Goal: Task Accomplishment & Management: Manage account settings

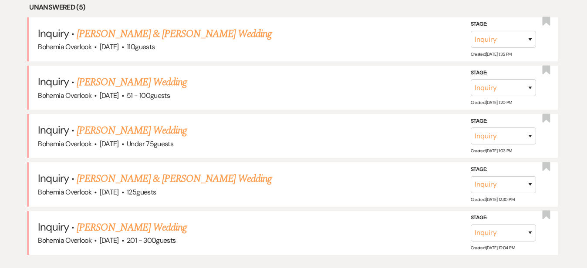
scroll to position [371, 0]
click at [244, 172] on link "[PERSON_NAME] & [PERSON_NAME] Wedding" at bounding box center [174, 180] width 195 height 16
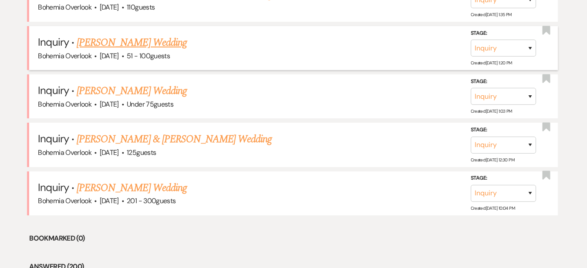
scroll to position [432, 0]
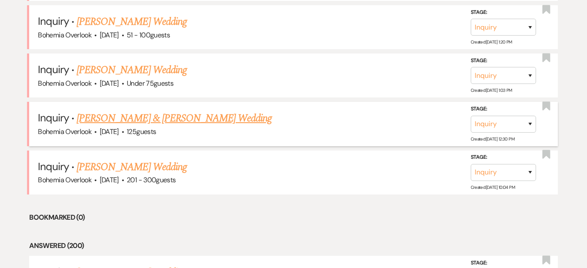
click at [190, 111] on link "[PERSON_NAME] & [PERSON_NAME] Wedding" at bounding box center [174, 119] width 195 height 16
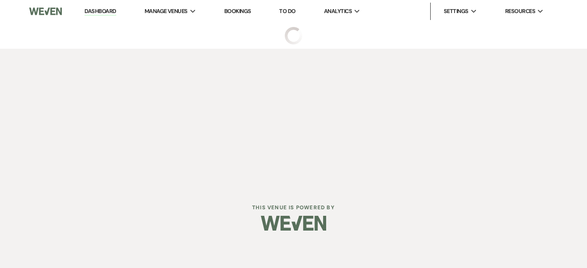
select select "5"
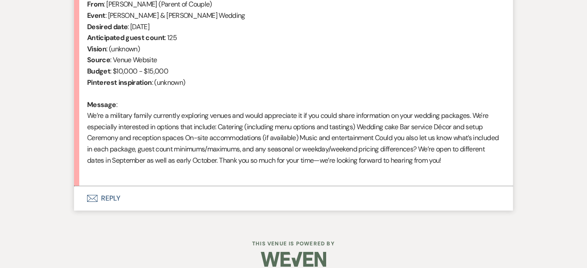
scroll to position [367, 0]
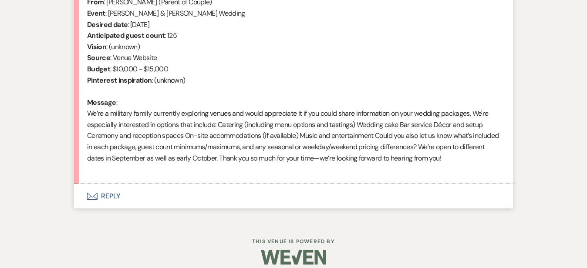
click at [214, 184] on button "Envelope Reply" at bounding box center [293, 196] width 439 height 24
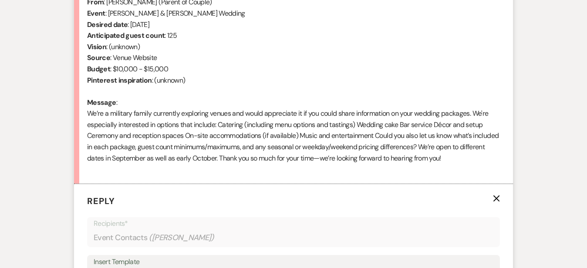
scroll to position [506, 0]
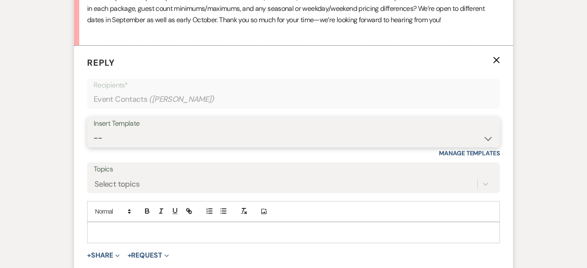
select select "6024"
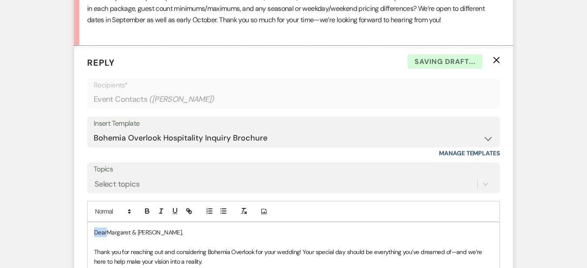
drag, startPoint x: 78, startPoint y: 231, endPoint x: 49, endPoint y: 203, distance: 39.8
click at [568, 117] on div "Messages Tasks Payments Rental Overview Documents Contacts Notes Event Messages…" at bounding box center [293, 122] width 587 height 818
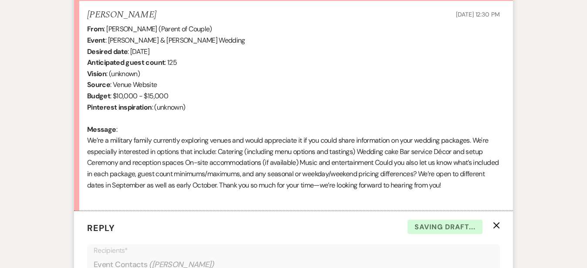
scroll to position [338, 0]
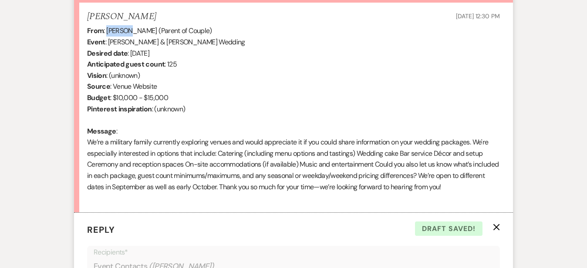
drag, startPoint x: 101, startPoint y: 31, endPoint x: 78, endPoint y: 31, distance: 22.7
click at [87, 31] on div "From : Cynthia Aquino (Parent of Couple) Event : Margaret Goletiani & Miguel Aq…" at bounding box center [293, 114] width 413 height 179
copy div "Cynthia"
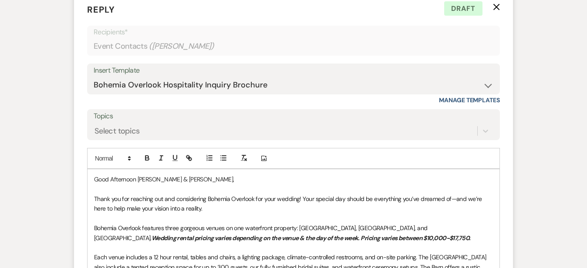
scroll to position [560, 0]
click at [111, 176] on p "Good Afternoon Margaret & Miguel," at bounding box center [293, 179] width 399 height 10
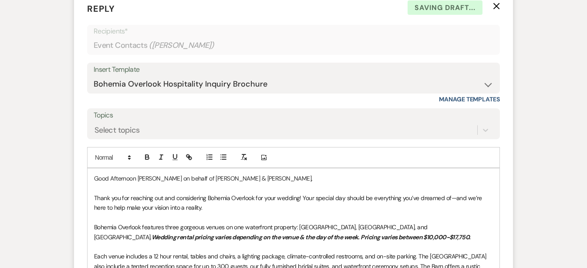
click at [565, 108] on div "Messages Tasks Payments Rental Overview Documents Contacts Notes Event Messages…" at bounding box center [293, 68] width 587 height 818
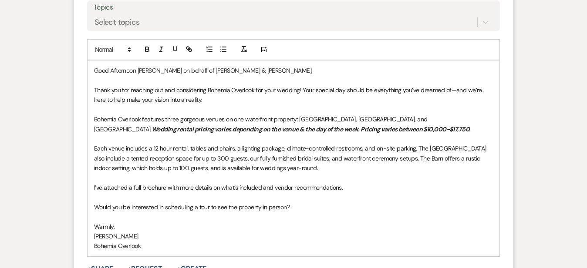
scroll to position [677, 0]
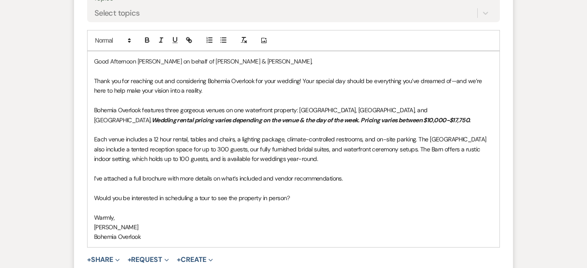
click at [336, 157] on p "Each venue includes a 12 hour rental, tables and chairs, a lighting package, cl…" at bounding box center [293, 149] width 399 height 29
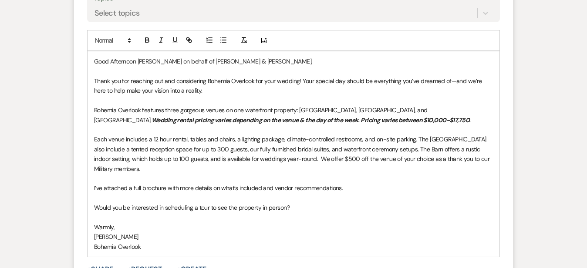
click at [342, 183] on p "I’ve attached a full brochure with more details on what’s included and vendor r…" at bounding box center [293, 188] width 399 height 10
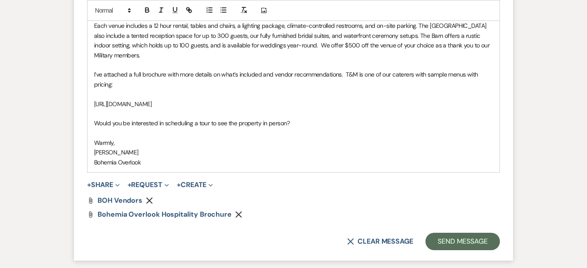
scroll to position [804, 0]
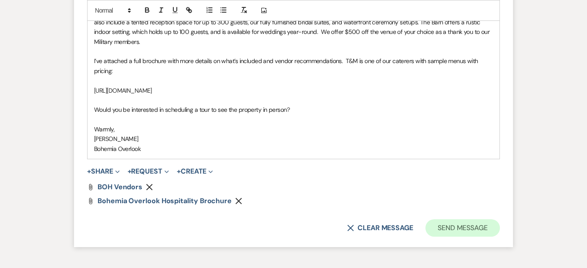
click at [490, 220] on button "Send Message" at bounding box center [463, 228] width 75 height 17
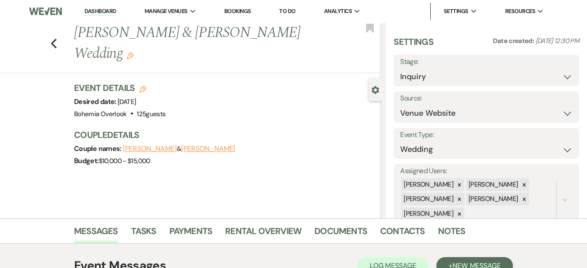
scroll to position [0, 0]
click at [51, 39] on use "button" at bounding box center [54, 44] width 6 height 10
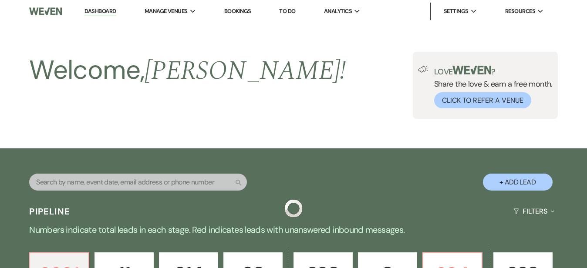
scroll to position [432, 0]
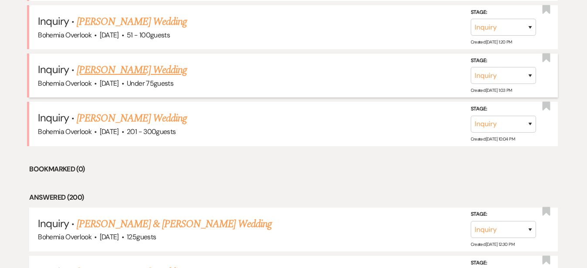
click at [181, 62] on link "[PERSON_NAME] Wedding" at bounding box center [132, 70] width 110 height 16
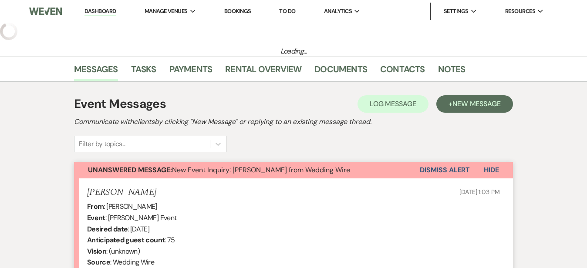
select select "3"
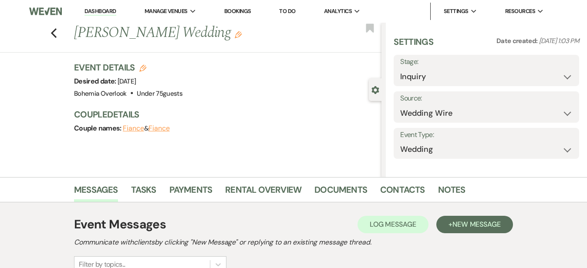
click at [339, 104] on div "Event Details Edit Desired date: Sunday, June 14th, 2026 Venue: Bohemia Overloo…" at bounding box center [228, 102] width 308 height 82
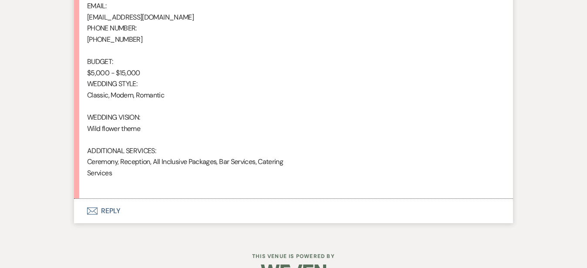
scroll to position [717, 0]
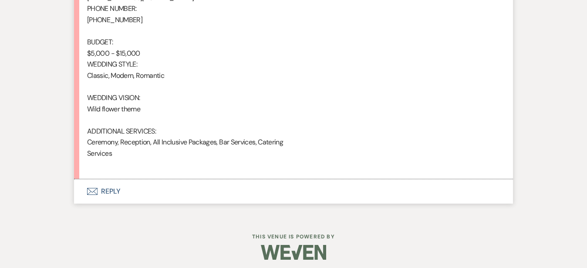
click at [279, 182] on button "Envelope Reply" at bounding box center [293, 192] width 439 height 24
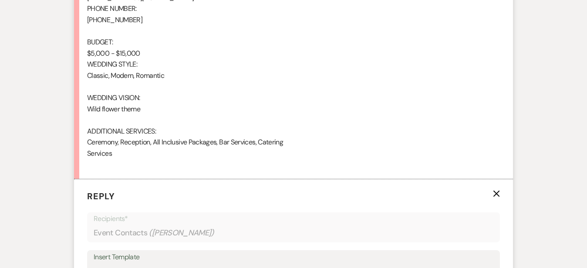
scroll to position [886, 0]
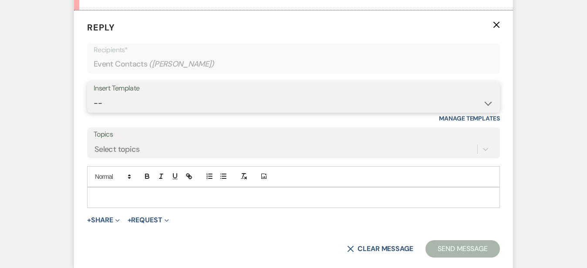
select select "6024"
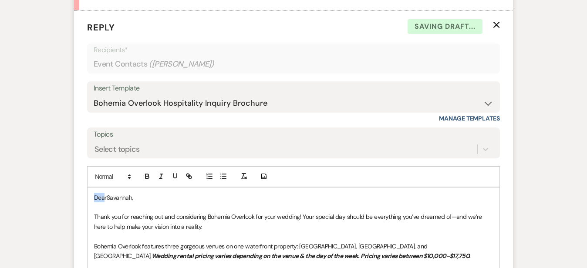
drag, startPoint x: 76, startPoint y: 193, endPoint x: 60, endPoint y: 178, distance: 21.3
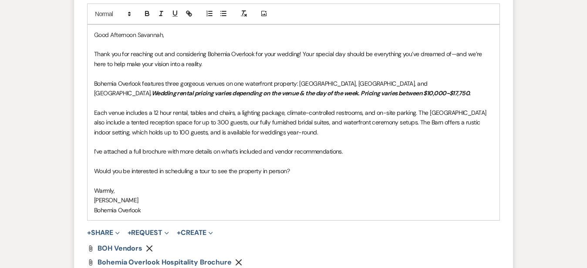
scroll to position [1050, 0]
click at [421, 126] on p "Each venue includes a 12 hour rental, tables and chairs, a lighting package, cl…" at bounding box center [293, 122] width 399 height 29
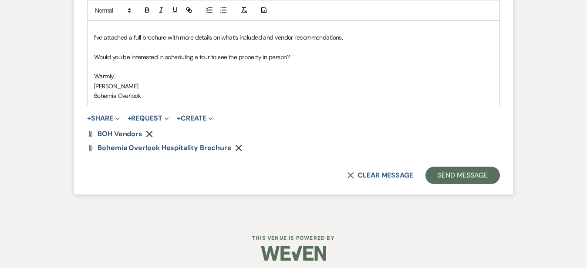
scroll to position [1166, 0]
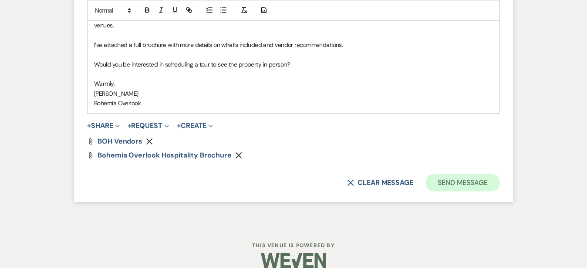
click at [500, 174] on button "Send Message" at bounding box center [463, 182] width 75 height 17
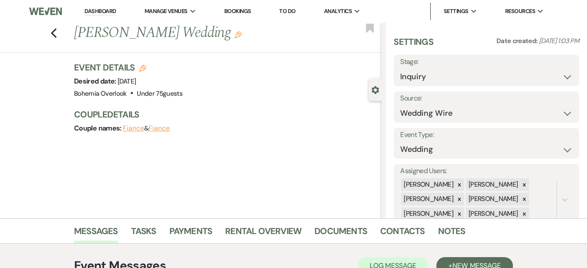
scroll to position [0, 0]
click at [112, 9] on link "Dashboard" at bounding box center [100, 11] width 31 height 8
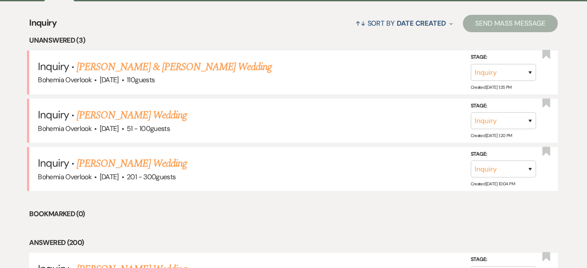
scroll to position [344, 0]
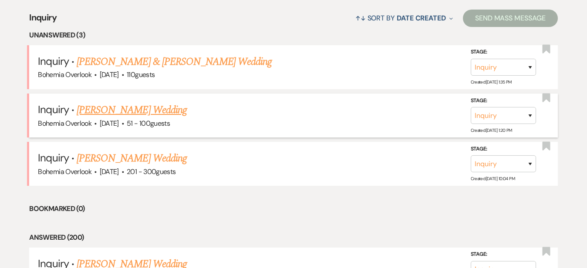
click at [171, 102] on link "[PERSON_NAME] Wedding" at bounding box center [132, 110] width 110 height 16
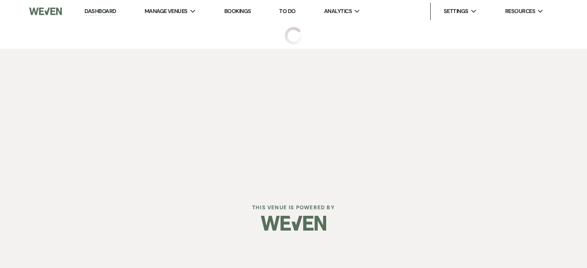
select select "2"
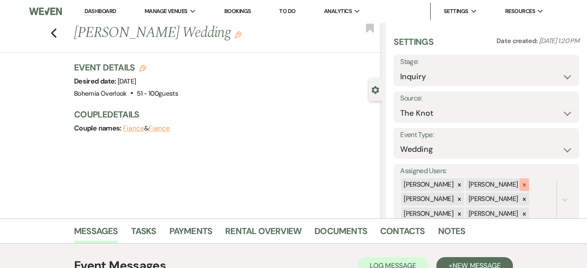
click at [528, 182] on icon at bounding box center [525, 185] width 6 height 6
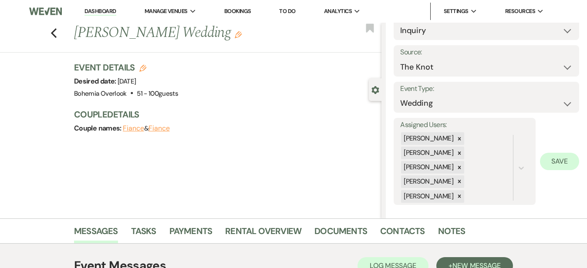
click at [561, 160] on button "Save" at bounding box center [559, 161] width 39 height 17
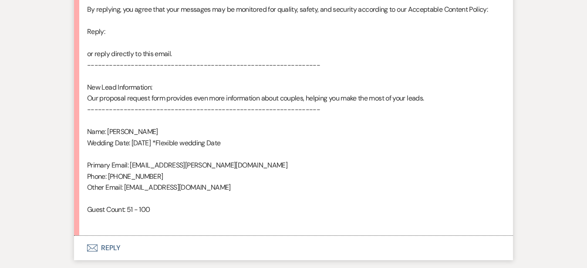
scroll to position [574, 0]
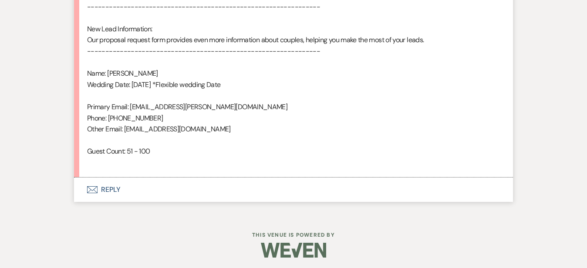
click at [303, 180] on button "Envelope Reply" at bounding box center [293, 190] width 439 height 24
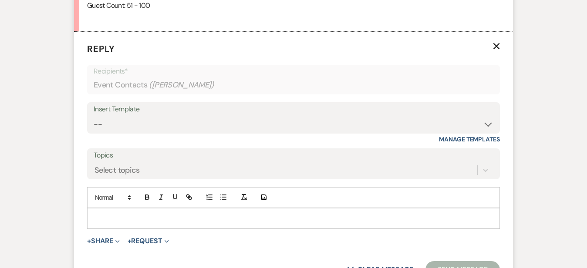
scroll to position [743, 0]
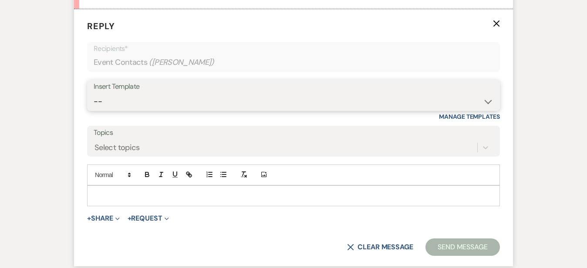
select select "6024"
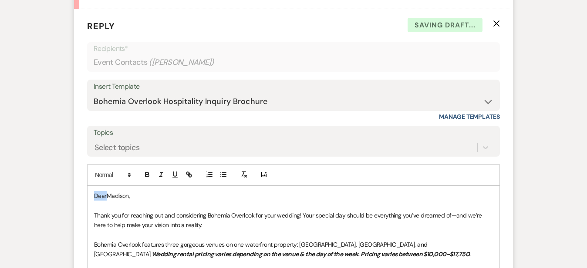
drag, startPoint x: 79, startPoint y: 191, endPoint x: 51, endPoint y: 161, distance: 40.7
click at [74, 161] on form "Reply X Saving draft... Recipients* Event Contacts ( Madison Powell ) Insert Te…" at bounding box center [293, 240] width 439 height 462
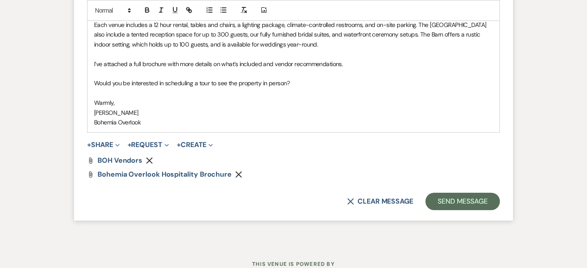
scroll to position [995, 0]
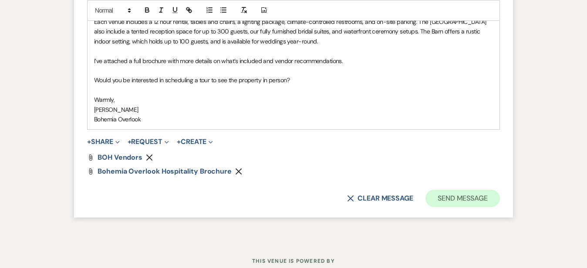
click at [493, 194] on button "Send Message" at bounding box center [463, 198] width 75 height 17
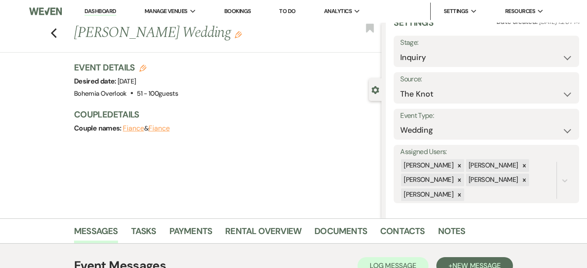
scroll to position [0, 0]
click at [110, 9] on link "Dashboard" at bounding box center [100, 11] width 31 height 8
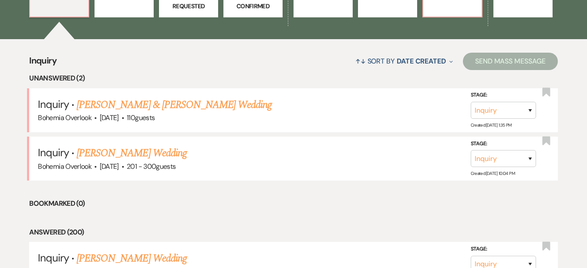
scroll to position [305, 0]
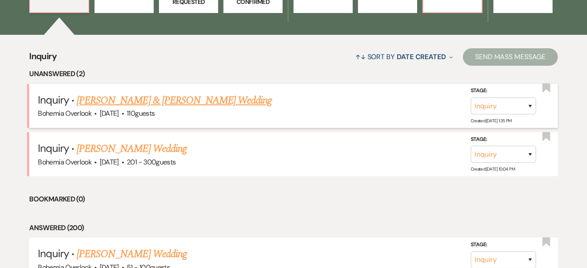
click at [234, 93] on link "[PERSON_NAME] & [PERSON_NAME] Wedding" at bounding box center [174, 101] width 195 height 16
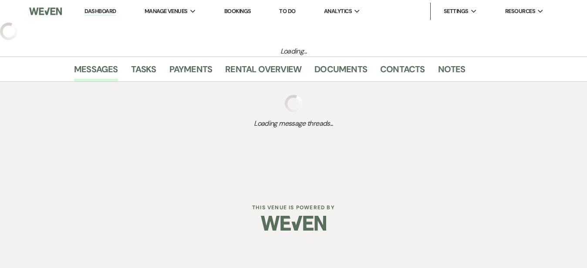
select select "5"
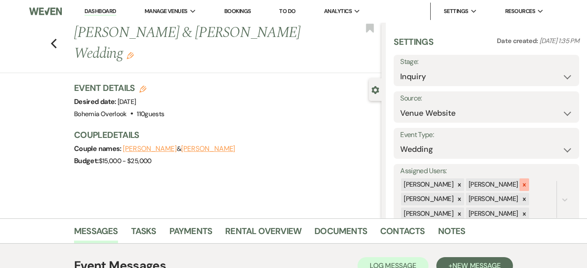
click at [530, 179] on div at bounding box center [525, 185] width 10 height 13
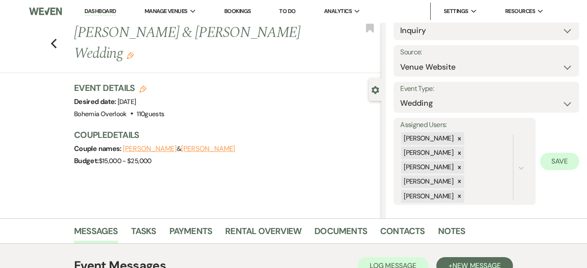
click at [554, 161] on button "Save" at bounding box center [559, 161] width 39 height 17
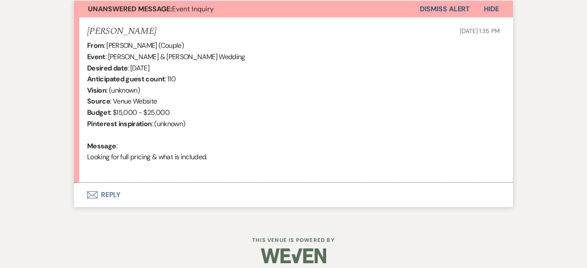
scroll to position [331, 0]
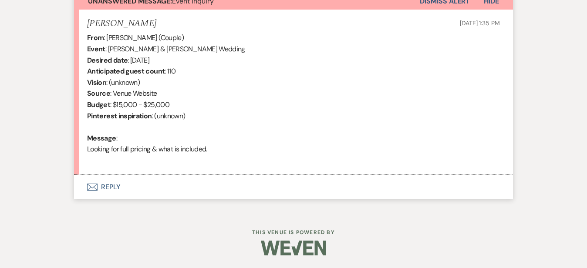
click at [224, 189] on button "Envelope Reply" at bounding box center [293, 187] width 439 height 24
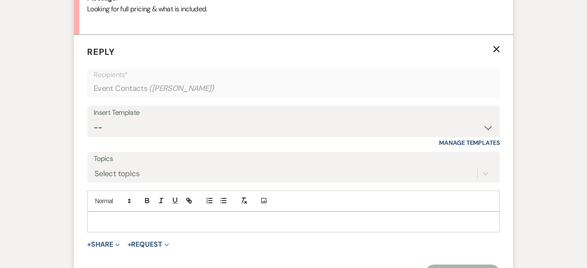
scroll to position [500, 0]
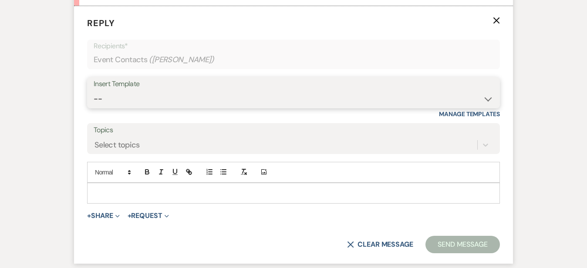
select select "6024"
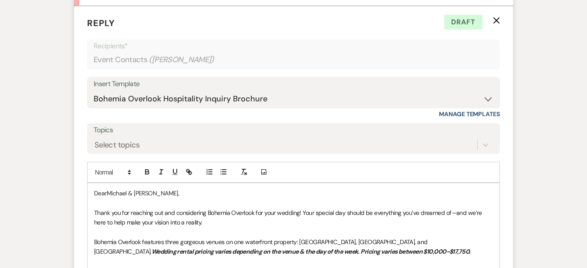
click at [542, 81] on div "Messages Tasks Payments Rental Overview Documents Contacts Notes Event Messages…" at bounding box center [293, 104] width 587 height 773
drag, startPoint x: 78, startPoint y: 192, endPoint x: 48, endPoint y: 174, distance: 34.6
click at [74, 174] on form "Reply X Draft Recipients* Event Contacts ( Gracie Culley ) Insert Template -- W…" at bounding box center [293, 237] width 439 height 462
click at [551, 143] on div "Messages Tasks Payments Rental Overview Documents Contacts Notes Event Messages…" at bounding box center [293, 104] width 587 height 773
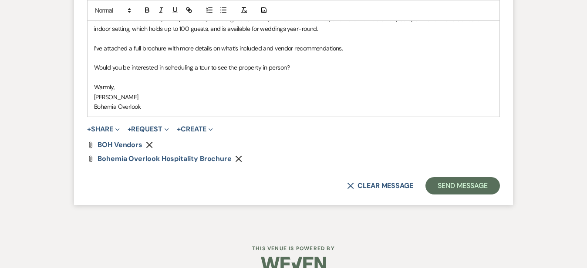
scroll to position [764, 0]
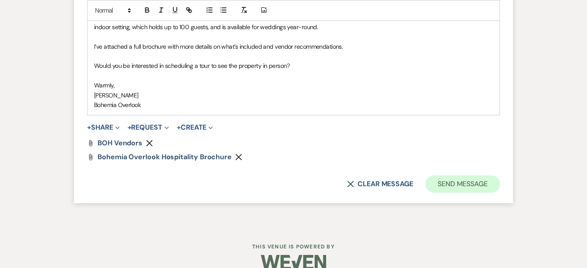
click at [500, 184] on button "Send Message" at bounding box center [463, 184] width 75 height 17
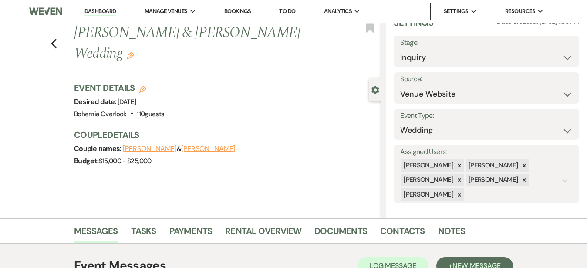
scroll to position [0, 0]
click at [110, 10] on link "Dashboard" at bounding box center [100, 11] width 31 height 8
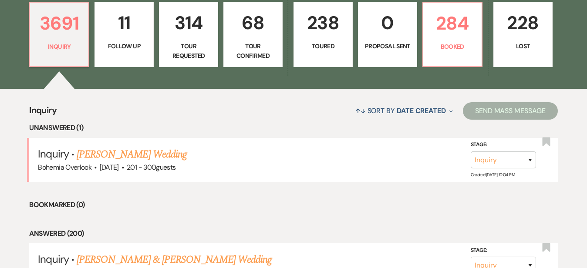
scroll to position [253, 0]
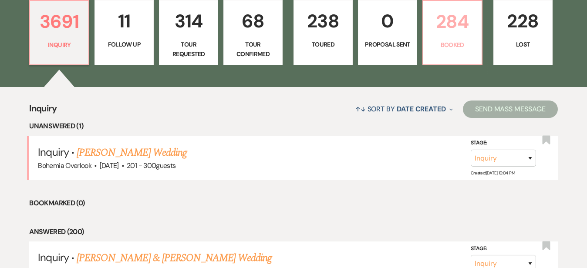
click at [477, 36] on p "284" at bounding box center [453, 21] width 48 height 29
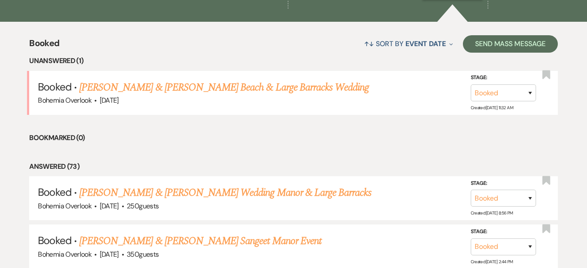
scroll to position [320, 0]
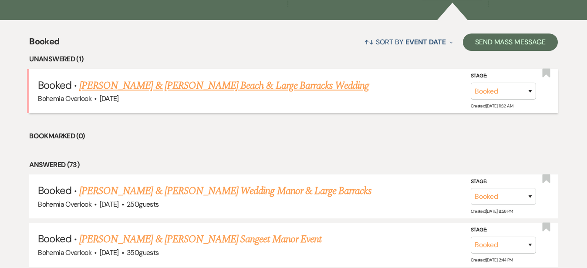
click at [257, 78] on link "Evan Benbow & Taylor Simon's Beach & Large Barracks Wedding" at bounding box center [224, 86] width 290 height 16
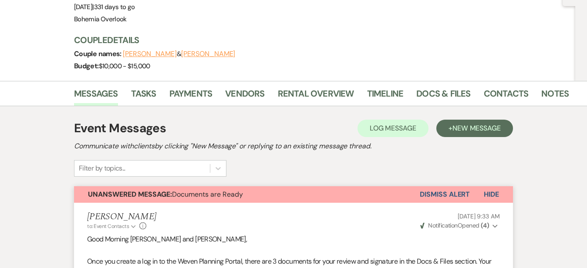
scroll to position [58, 0]
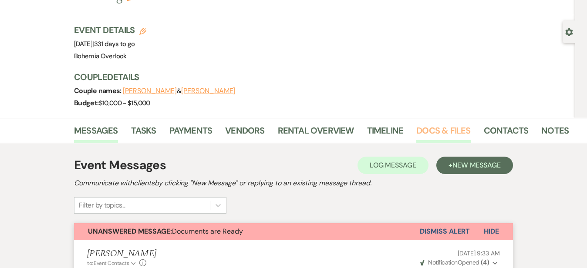
click at [417, 124] on link "Docs & Files" at bounding box center [444, 133] width 54 height 19
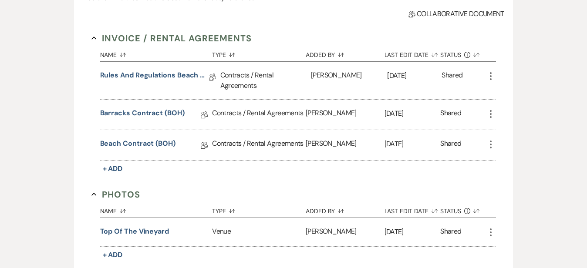
scroll to position [267, 0]
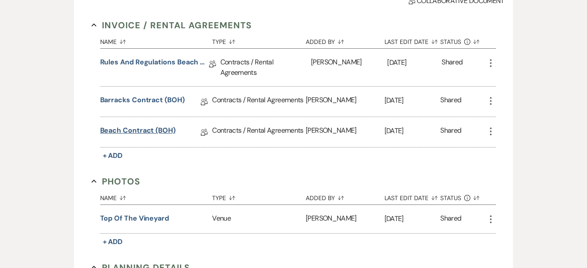
click at [129, 126] on link "Beach Contract (BOH)" at bounding box center [137, 133] width 75 height 14
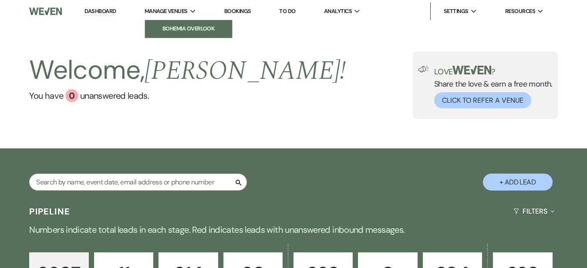
click at [189, 29] on li "Bohemia Overlook" at bounding box center [188, 28] width 78 height 9
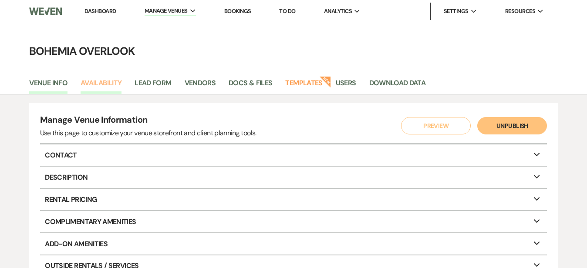
click at [109, 85] on link "Availability" at bounding box center [101, 86] width 41 height 17
select select "3"
select select "2026"
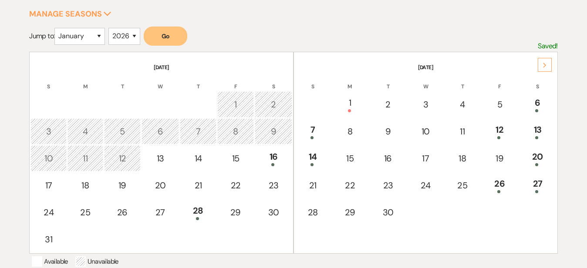
scroll to position [147, 0]
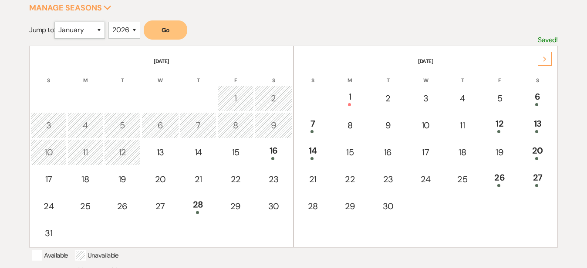
select select "9"
click at [173, 31] on button "Go" at bounding box center [166, 29] width 44 height 19
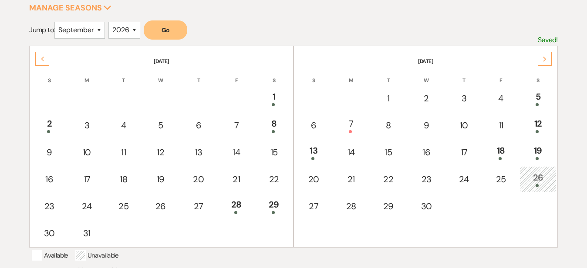
click at [548, 69] on th "S" at bounding box center [538, 75] width 37 height 18
click at [548, 62] on div "Next" at bounding box center [545, 59] width 14 height 14
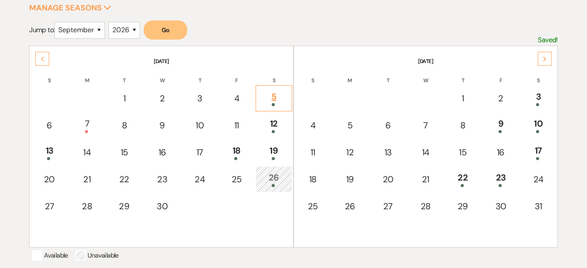
click at [285, 95] on div "5" at bounding box center [274, 98] width 27 height 16
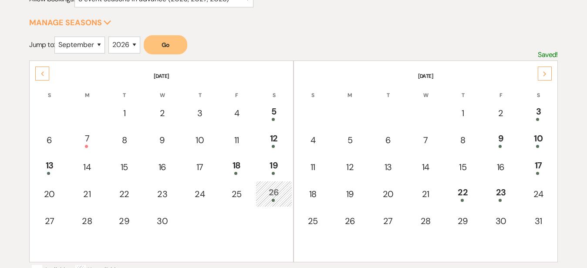
scroll to position [129, 0]
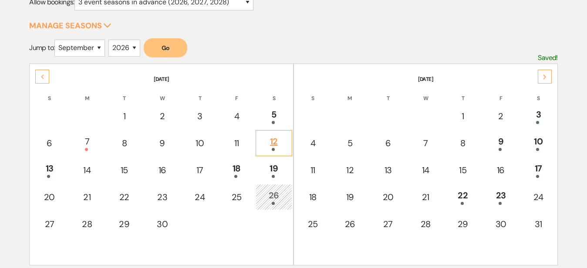
click at [277, 132] on td "12" at bounding box center [274, 143] width 37 height 26
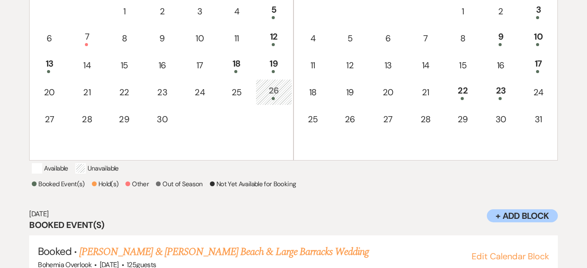
scroll to position [229, 0]
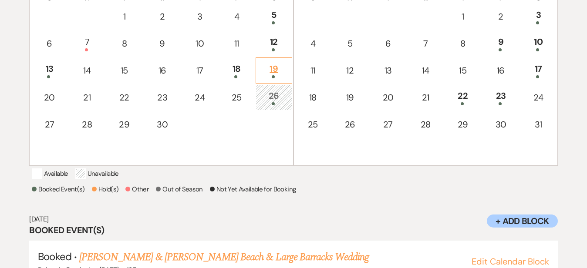
click at [279, 61] on td "19" at bounding box center [274, 71] width 37 height 26
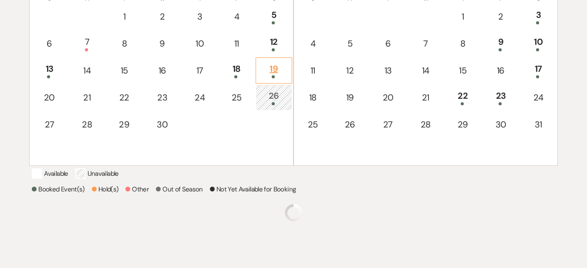
scroll to position [273, 0]
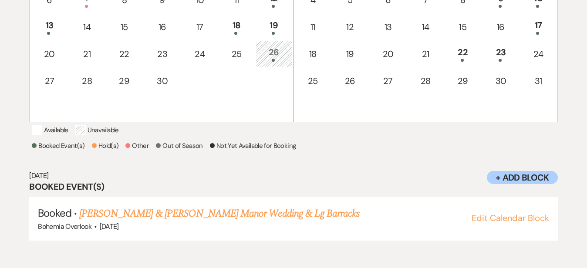
click at [576, 67] on div "Select the dates below when your property (the Bohemia Overlook ) is not availa…" at bounding box center [293, 44] width 587 height 428
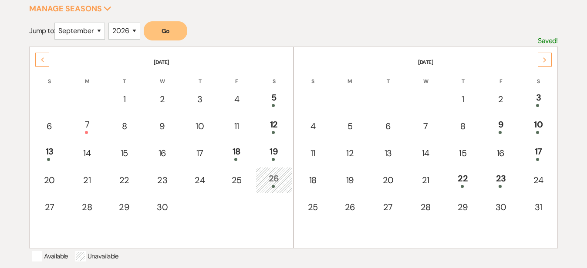
scroll to position [145, 0]
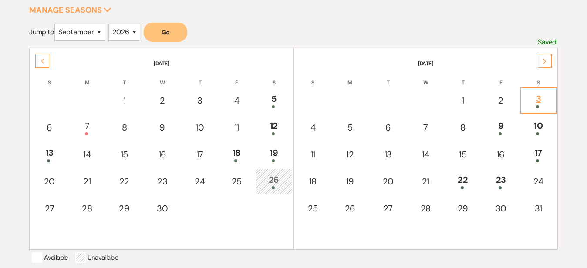
click at [547, 94] on div "3" at bounding box center [539, 100] width 27 height 16
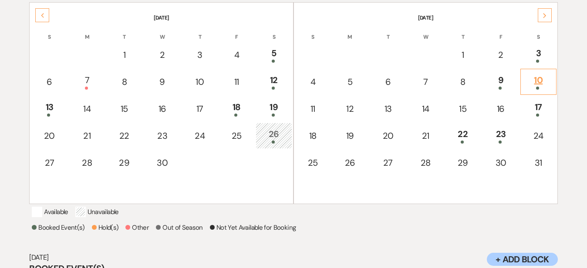
click at [540, 76] on div "10" at bounding box center [539, 82] width 27 height 16
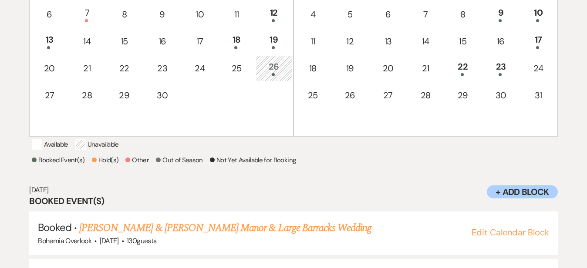
scroll to position [257, 0]
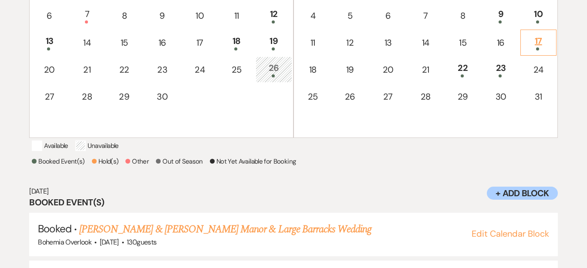
click at [546, 38] on div "17" at bounding box center [539, 42] width 27 height 16
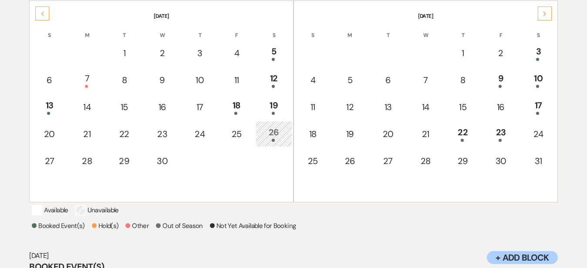
scroll to position [188, 0]
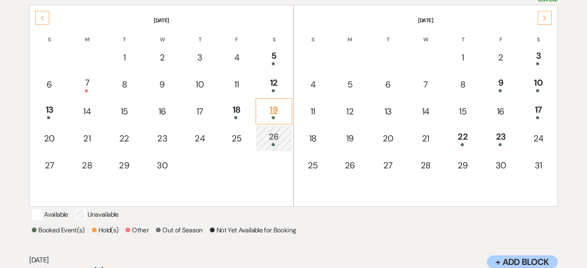
click at [279, 109] on div "19" at bounding box center [274, 111] width 27 height 16
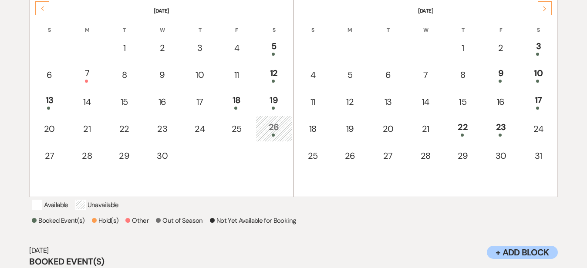
scroll to position [190, 0]
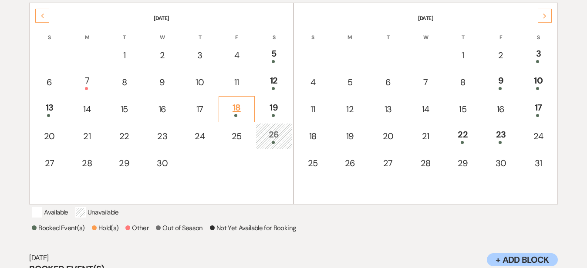
click at [248, 107] on div "18" at bounding box center [237, 109] width 27 height 16
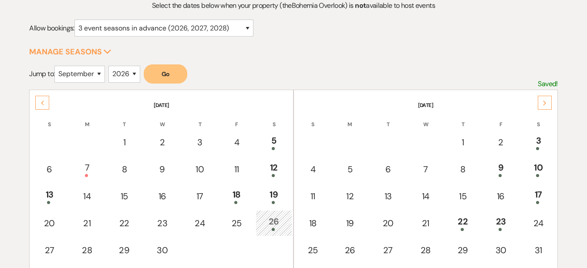
scroll to position [103, 0]
click at [539, 190] on div "17" at bounding box center [539, 197] width 27 height 16
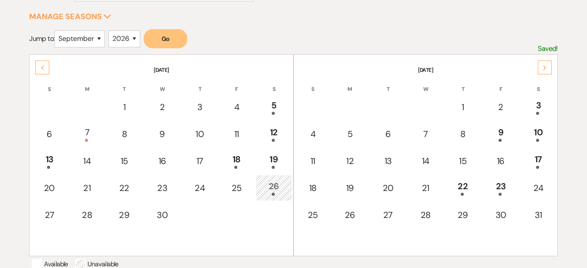
scroll to position [138, 0]
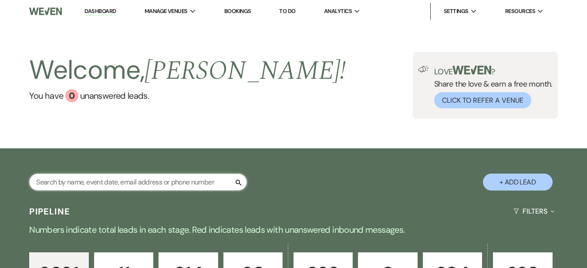
click at [80, 182] on input "text" at bounding box center [138, 182] width 218 height 17
type input "[PERSON_NAME]"
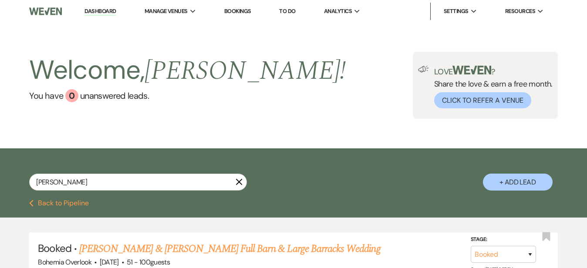
click at [261, 126] on div "Welcome, [PERSON_NAME] ! You have 0 unanswered lead s . Love ? Share the love &…" at bounding box center [293, 86] width 587 height 126
click at [89, 9] on link "Dashboard" at bounding box center [100, 11] width 31 height 8
